Goal: Task Accomplishment & Management: Manage account settings

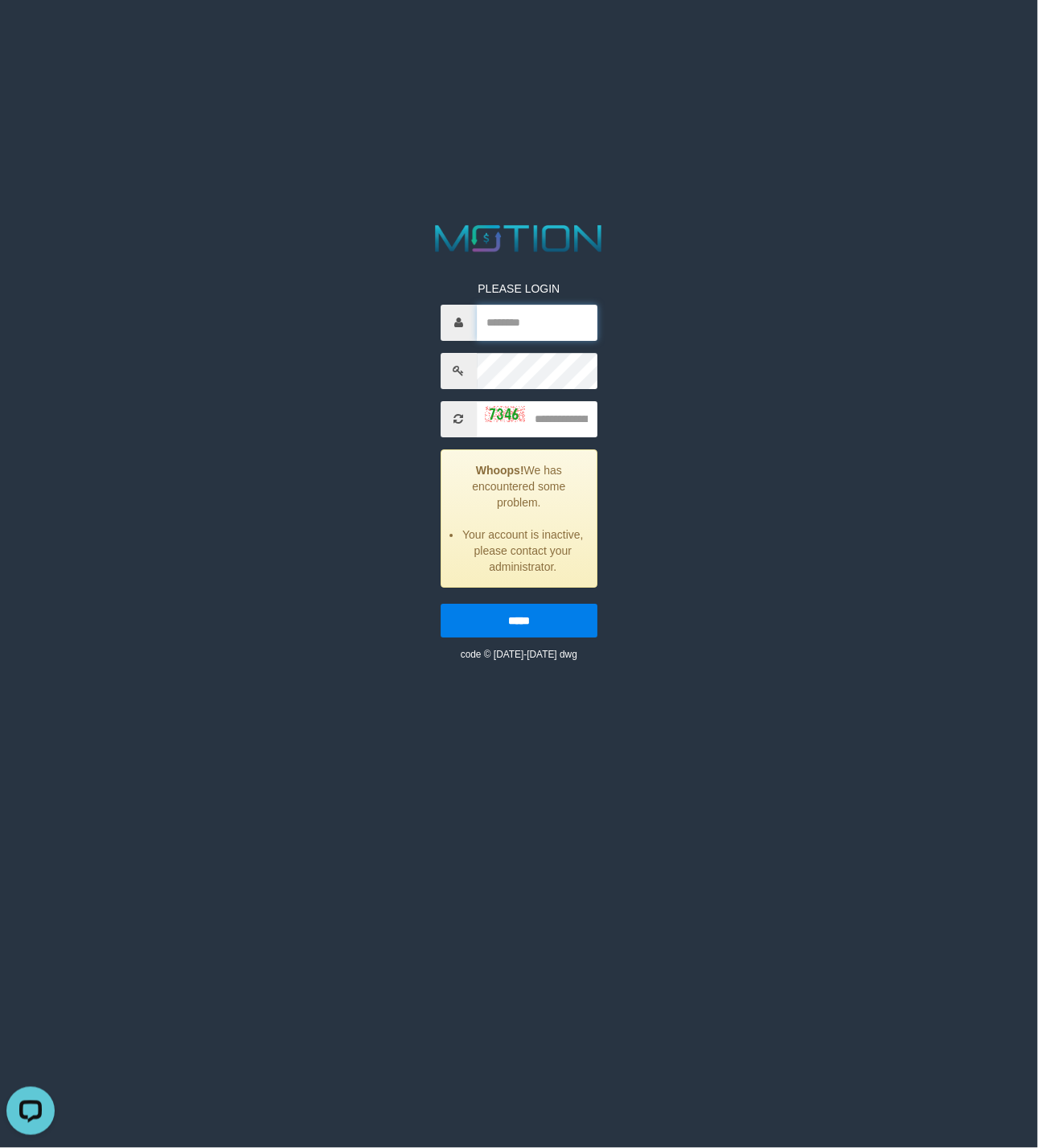
type input "**********"
click at [545, 429] on input "text" at bounding box center [537, 419] width 120 height 36
type input "****"
click at [536, 613] on input "*****" at bounding box center [518, 621] width 156 height 33
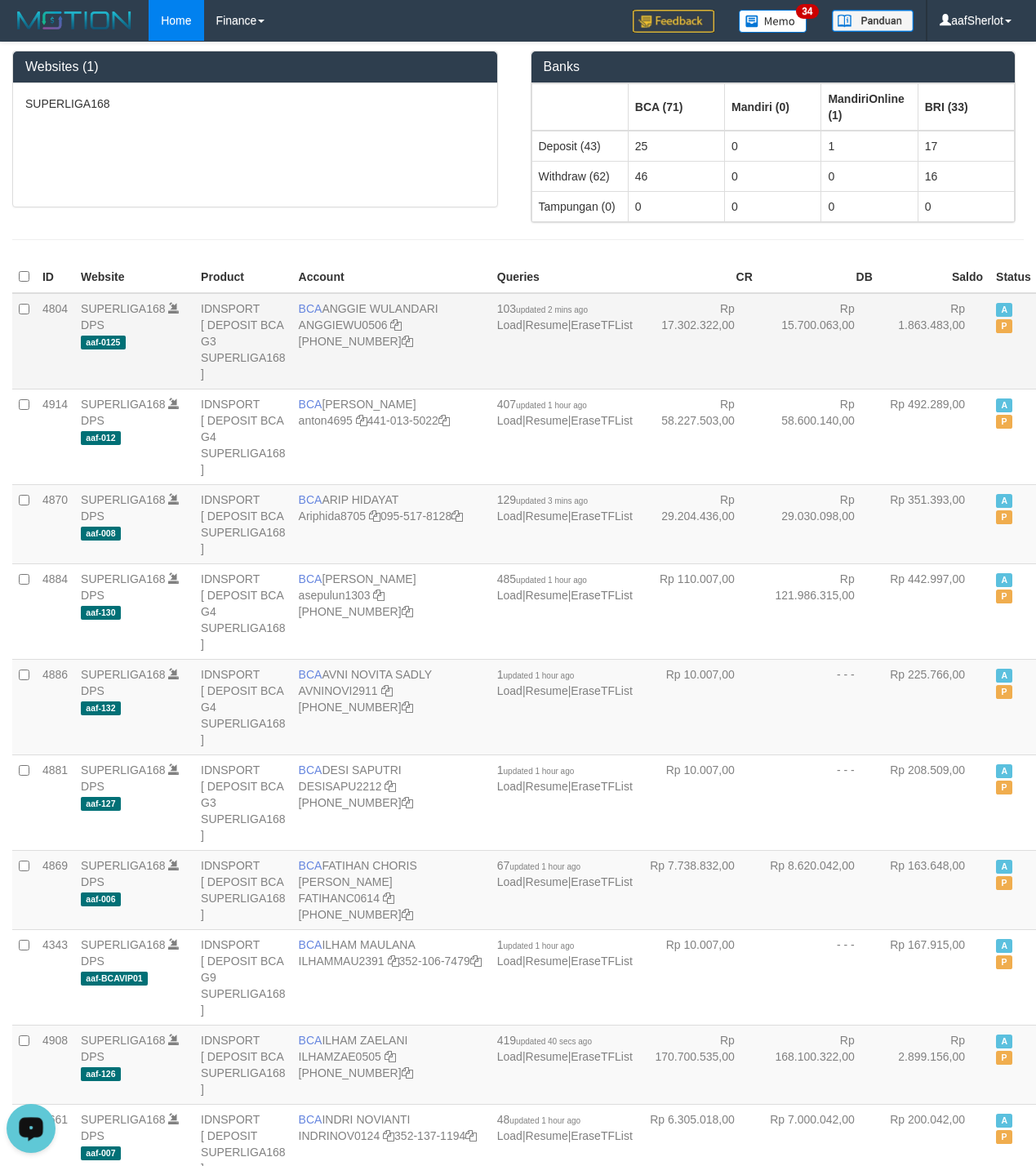
click at [639, 340] on td "Rp 17.302.322,00" at bounding box center [699, 341] width 120 height 97
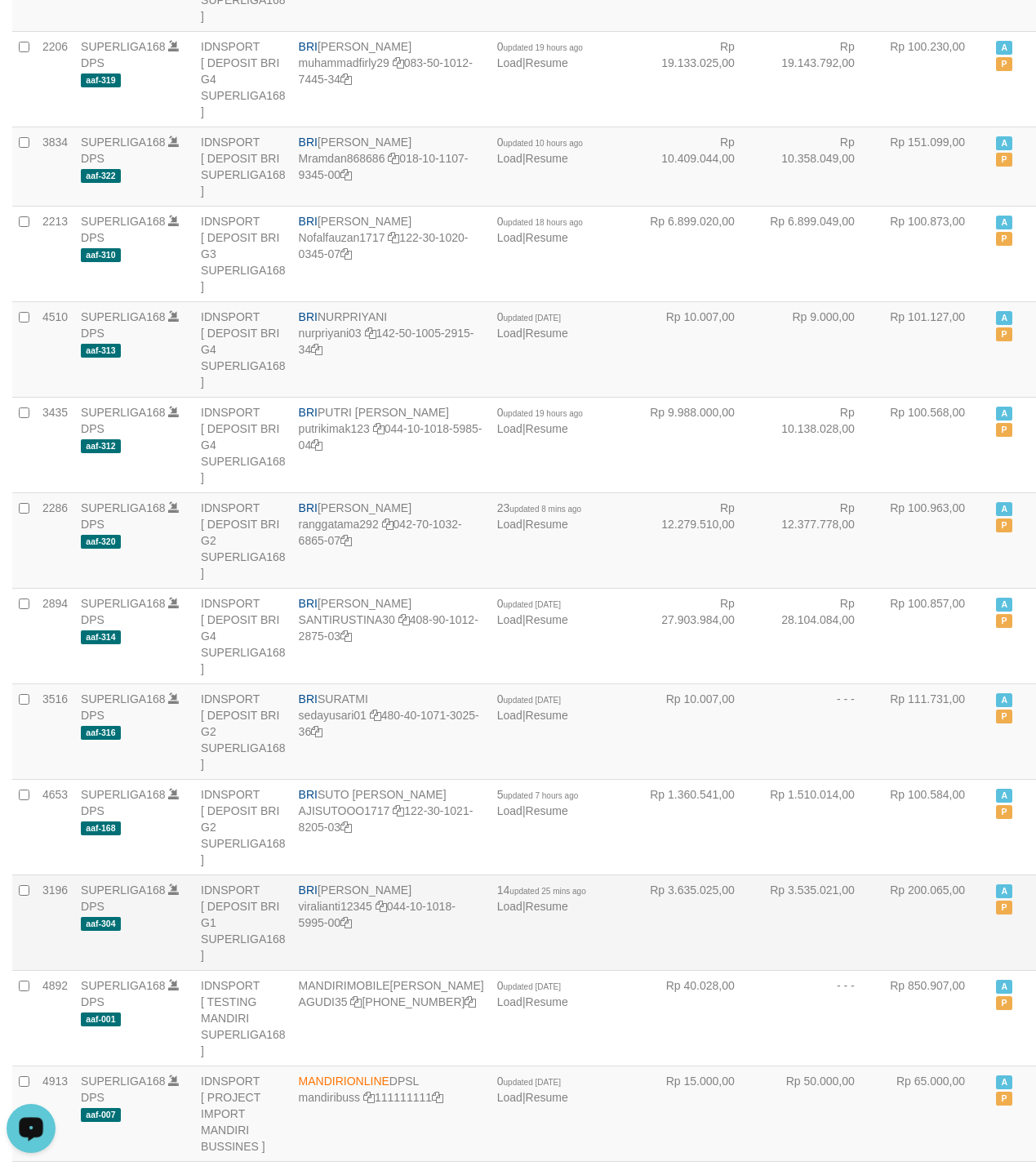
click at [639, 875] on td "Rp 3.635.025,00" at bounding box center [699, 923] width 120 height 96
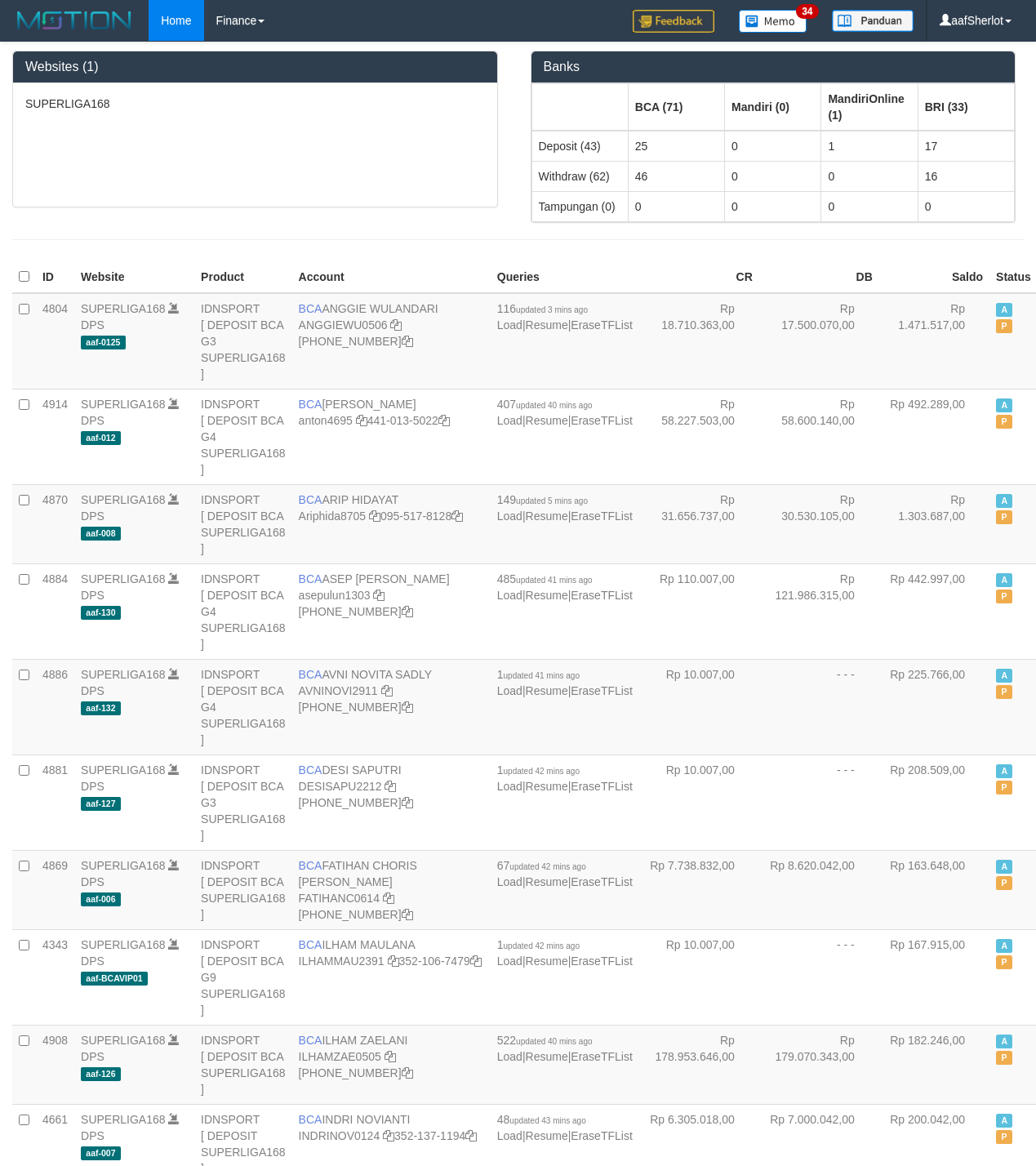
scroll to position [3897, 0]
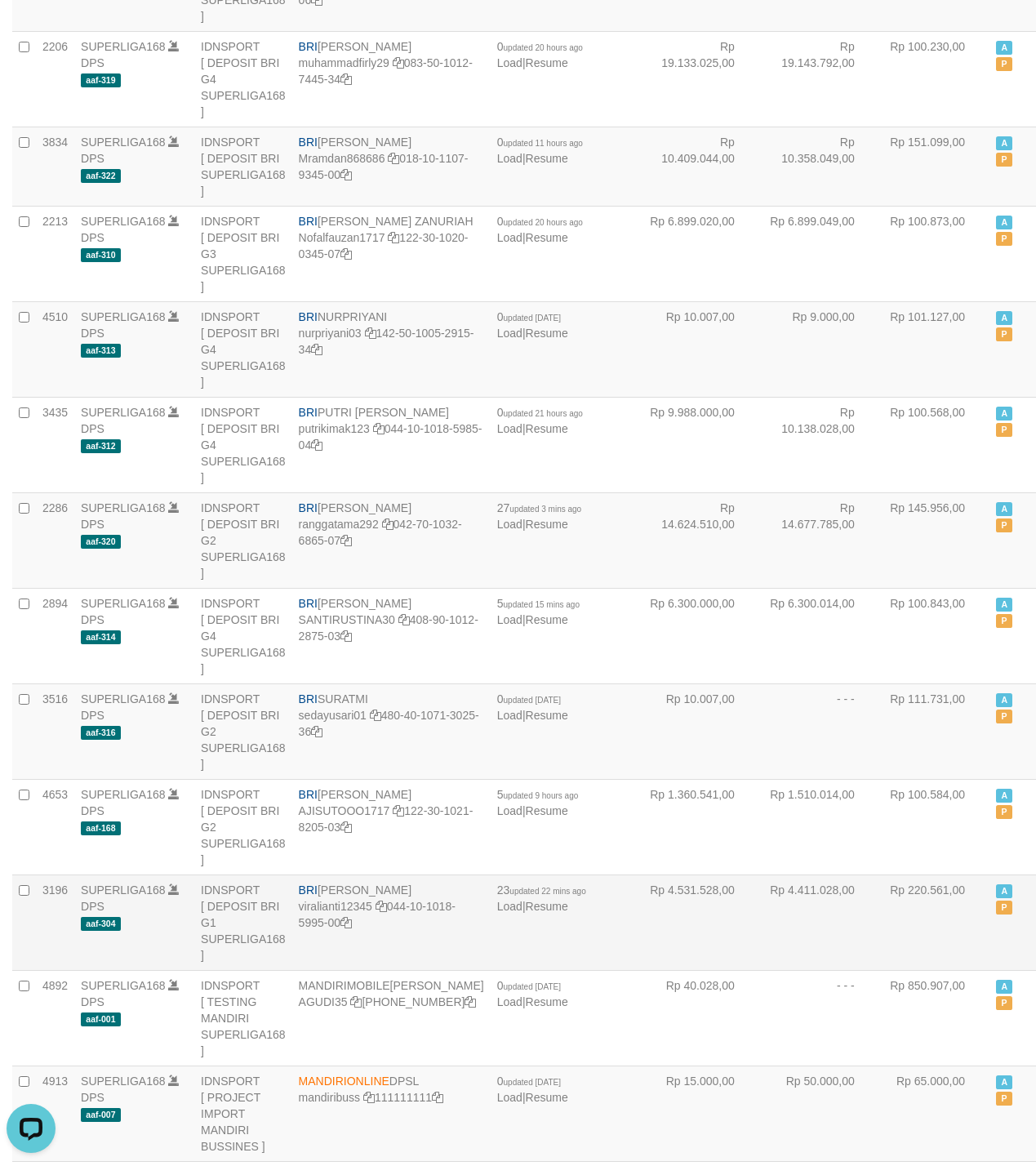
click at [405, 875] on td "BRI VIRA APRILIANTI viralianti12345 044-10-1018-5995-00" at bounding box center [391, 923] width 198 height 96
copy td "APRILIANTI"
click at [405, 875] on td "BRI VIRA APRILIANTI viralianti12345 044-10-1018-5995-00" at bounding box center [391, 923] width 198 height 96
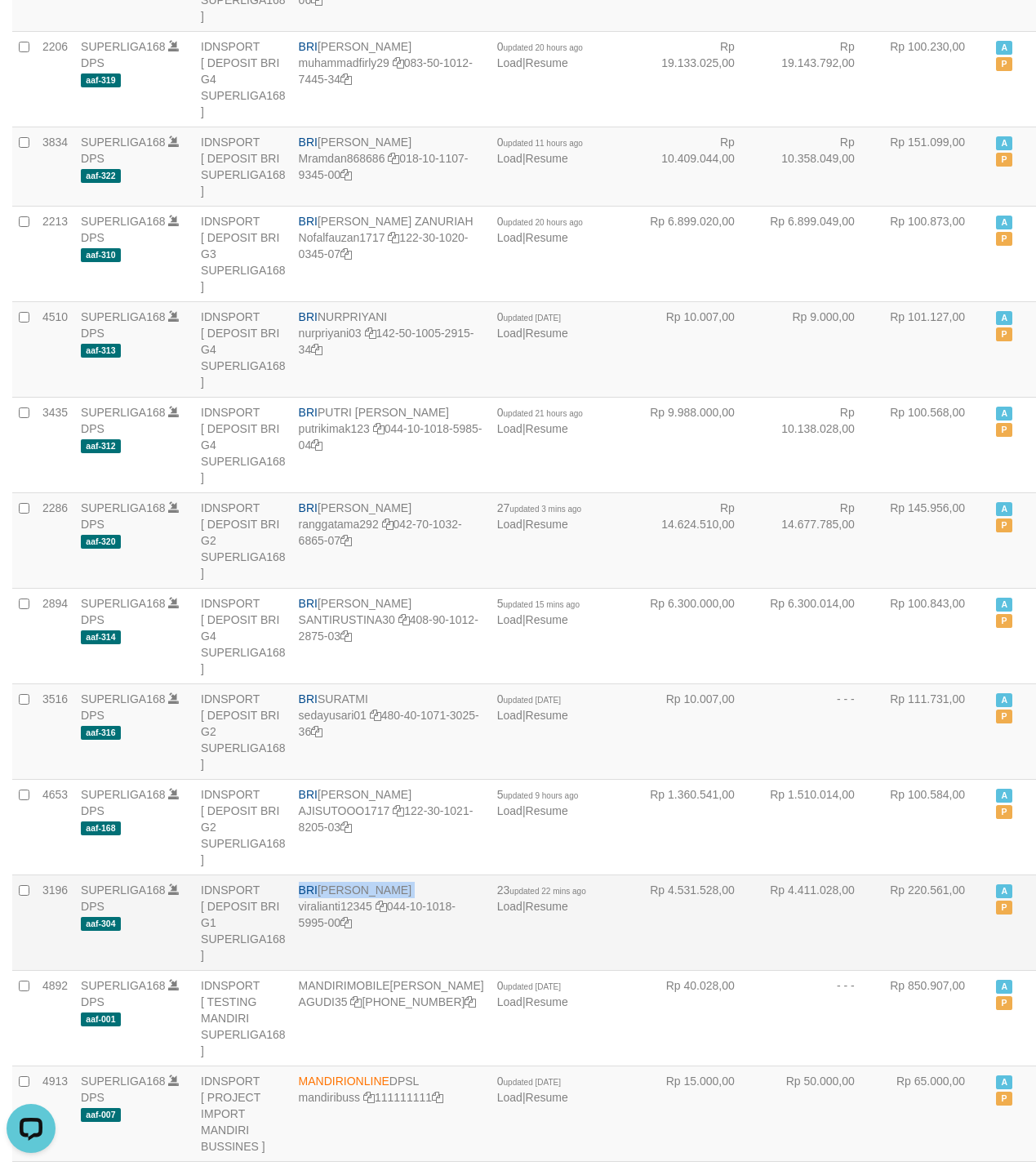
click at [405, 875] on td "BRI VIRA APRILIANTI viralianti12345 044-10-1018-5995-00" at bounding box center [391, 923] width 198 height 96
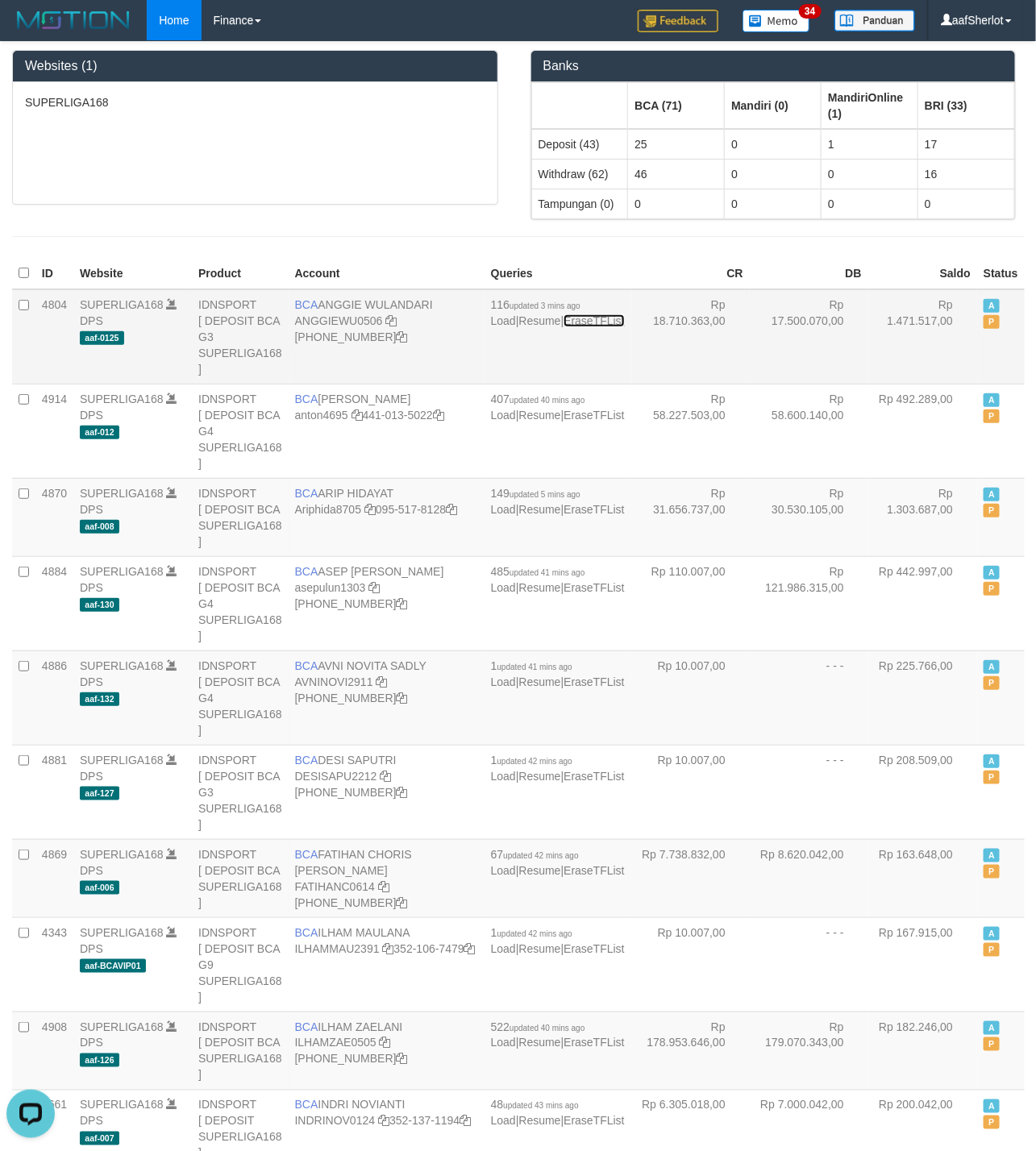
click at [563, 327] on link "EraseTFList" at bounding box center [593, 321] width 60 height 13
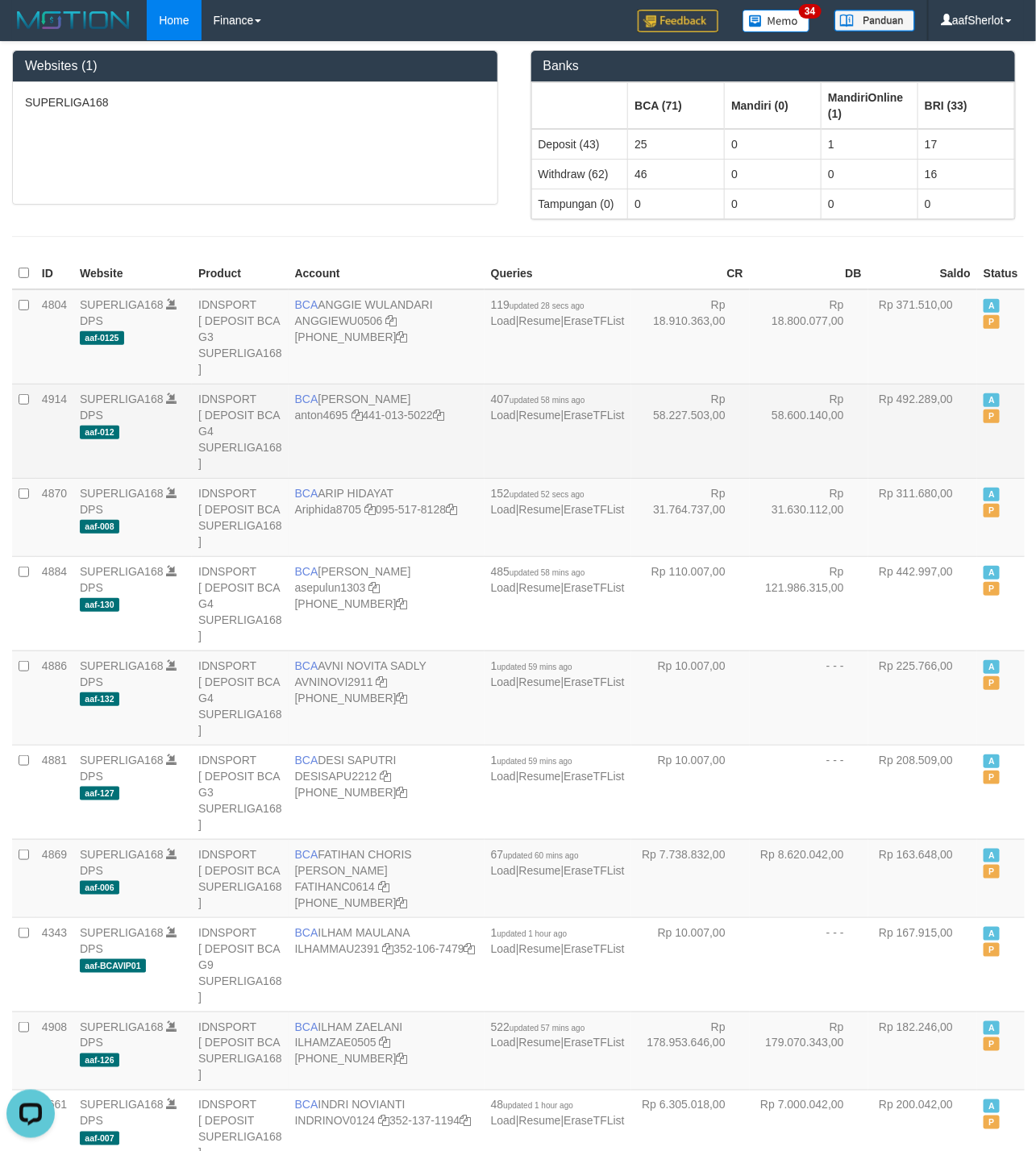
click at [631, 428] on td "Rp 58.227.503,00" at bounding box center [690, 431] width 119 height 95
drag, startPoint x: 794, startPoint y: 445, endPoint x: 776, endPoint y: 407, distance: 42.0
click at [789, 430] on td "Rp 58.600.140,00" at bounding box center [809, 431] width 119 height 95
click at [318, 392] on span "BCA" at bounding box center [306, 399] width 23 height 13
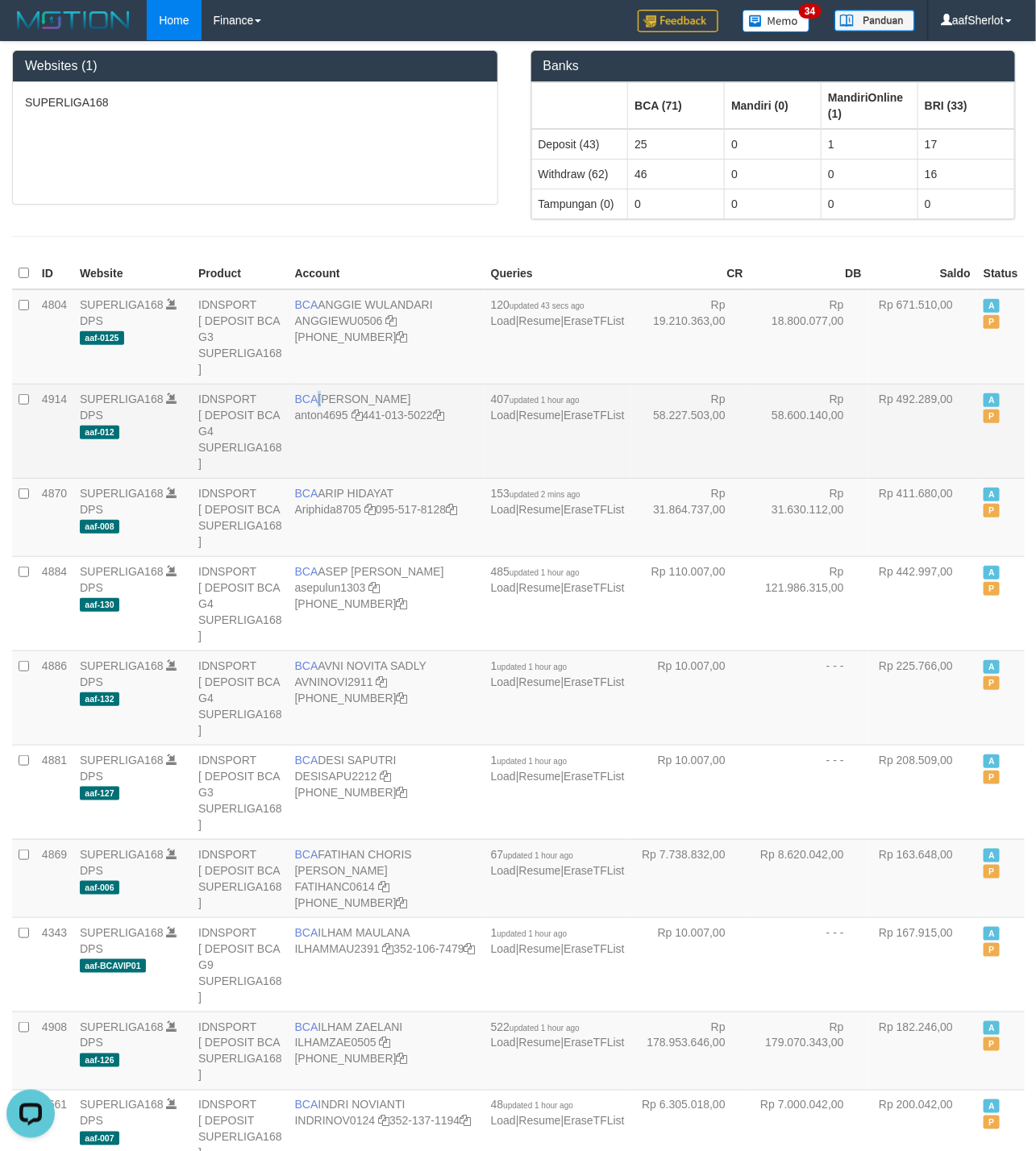
copy td
click at [318, 392] on span "BCA" at bounding box center [306, 399] width 23 height 13
click at [348, 384] on td "BCA ANTON anton4695 441-013-5022" at bounding box center [386, 431] width 196 height 95
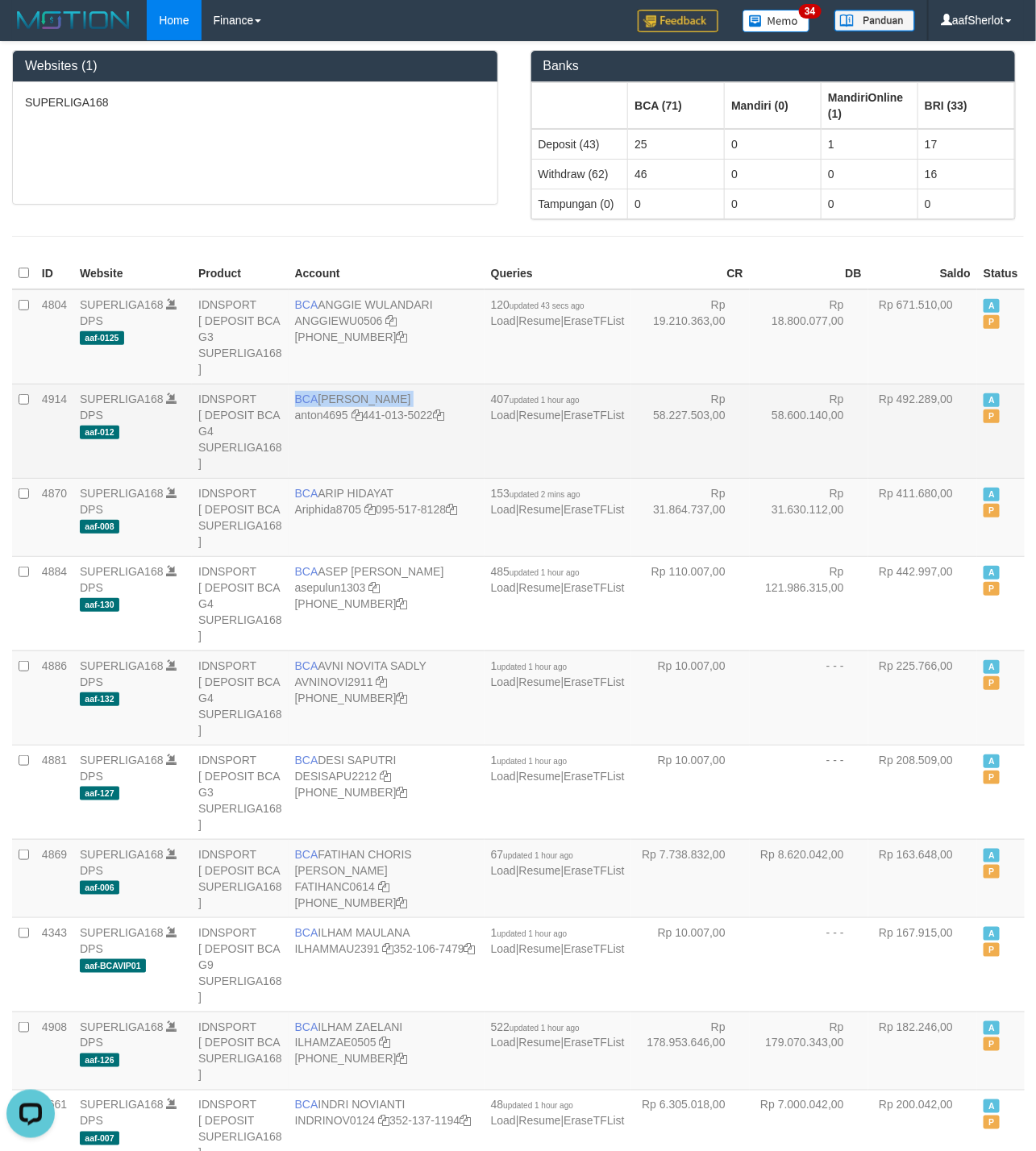
click at [348, 384] on td "BCA ANTON anton4695 441-013-5022" at bounding box center [386, 431] width 196 height 95
click at [749, 388] on td "Rp 58.600.140,00" at bounding box center [809, 431] width 119 height 95
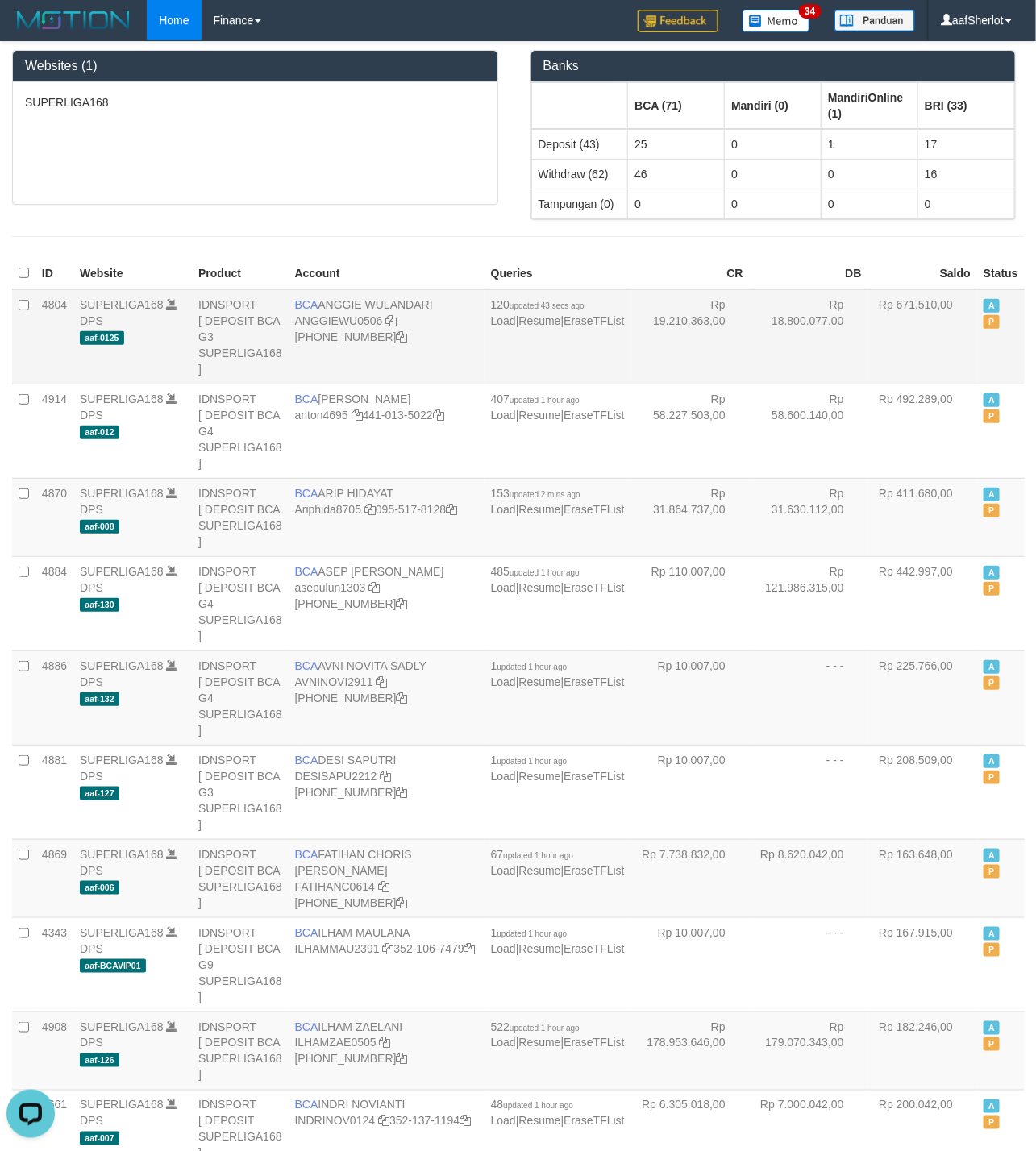
scroll to position [3536, 0]
